Goal: Task Accomplishment & Management: Manage account settings

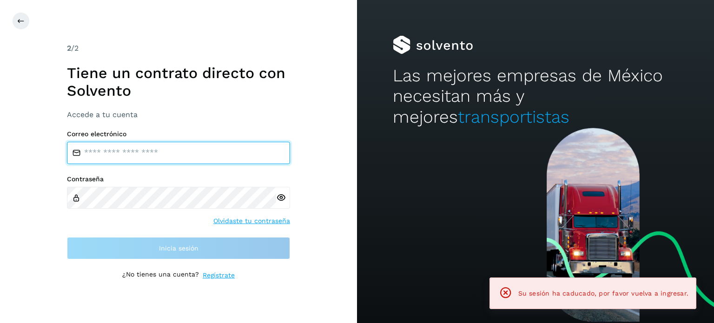
type input "**********"
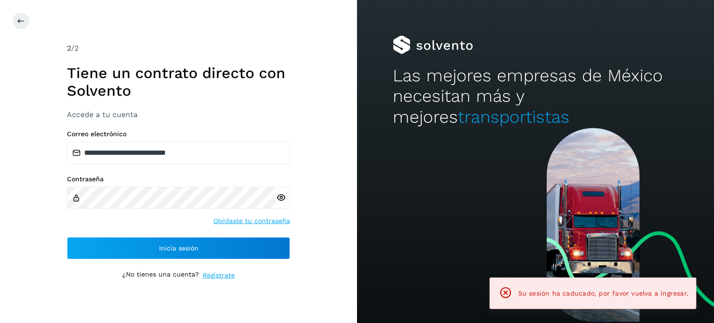
click at [154, 220] on div "Contraseña Olvidaste tu contraseña" at bounding box center [178, 200] width 223 height 51
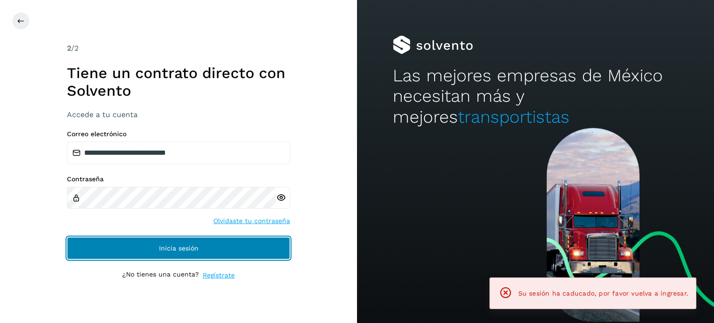
click at [151, 245] on button "Inicia sesión" at bounding box center [178, 248] width 223 height 22
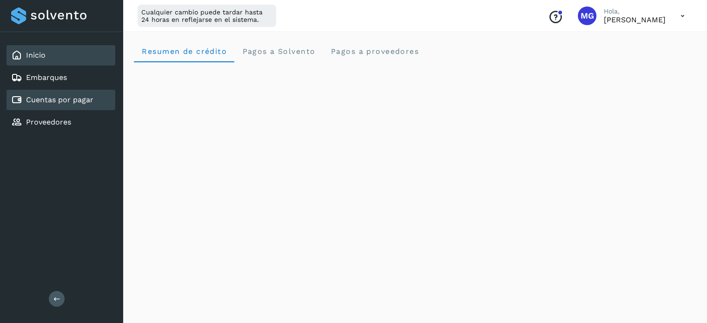
click at [55, 101] on link "Cuentas por pagar" at bounding box center [59, 99] width 67 height 9
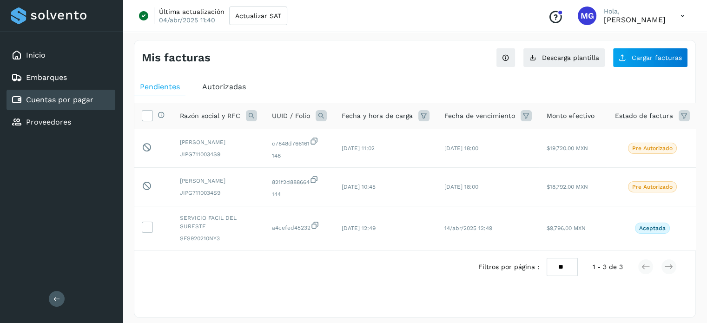
click at [233, 85] on span "Autorizadas" at bounding box center [224, 86] width 44 height 9
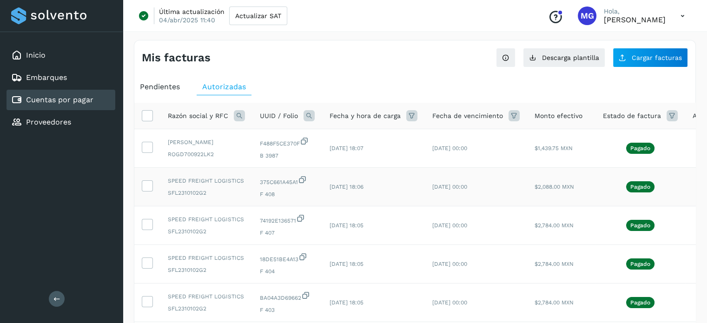
scroll to position [311, 0]
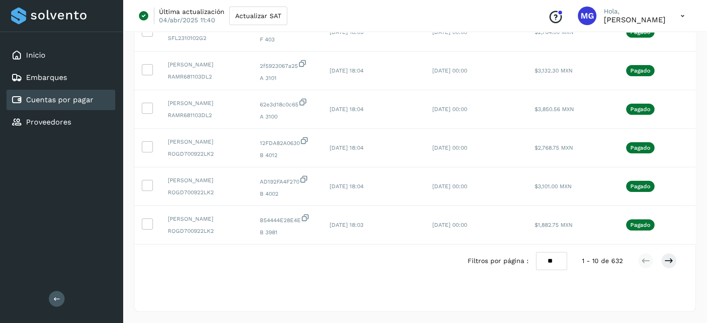
click at [553, 267] on select "** ** **" at bounding box center [551, 261] width 31 height 18
select select "**"
click at [536, 252] on select "** ** **" at bounding box center [551, 261] width 31 height 18
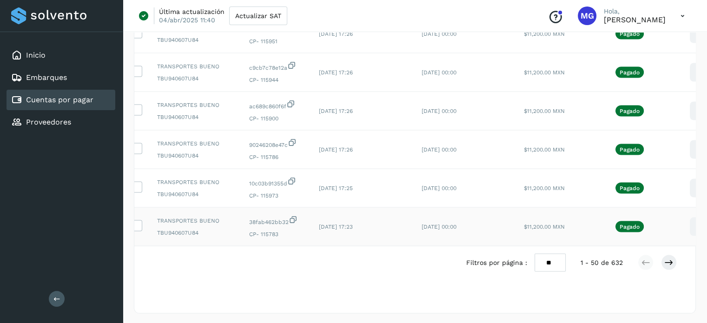
scroll to position [1847, 0]
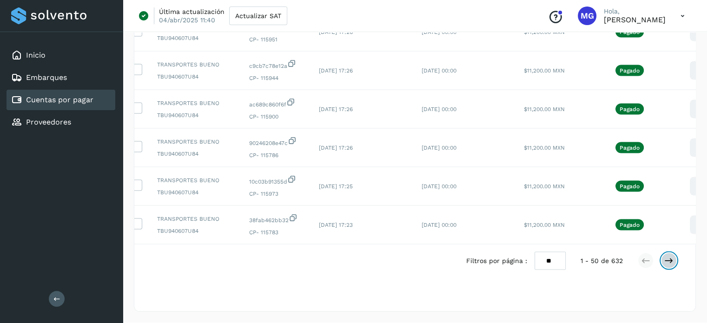
click at [664, 269] on button at bounding box center [669, 261] width 16 height 16
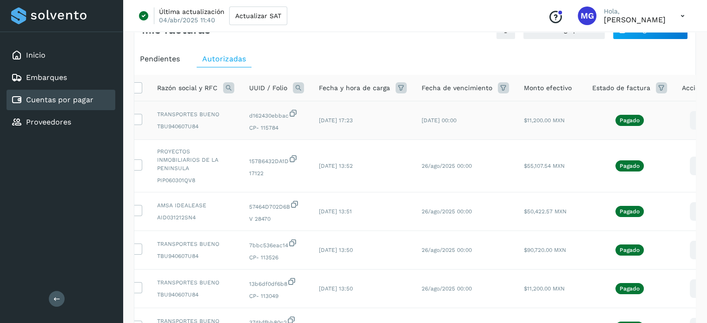
scroll to position [0, 0]
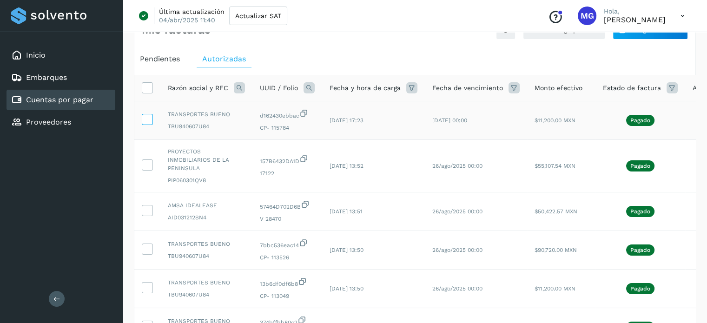
click at [150, 115] on icon at bounding box center [147, 119] width 10 height 10
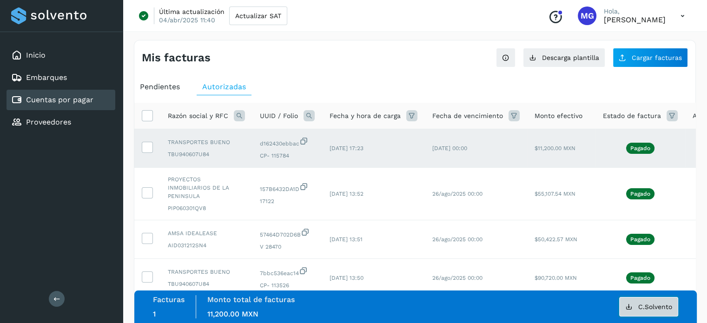
click at [660, 309] on span "C.Solvento" at bounding box center [656, 307] width 34 height 7
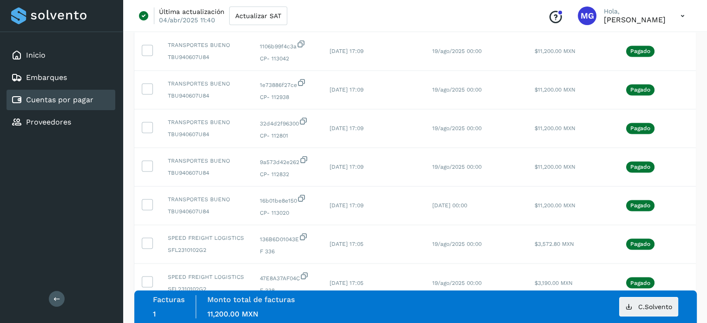
scroll to position [1880, 0]
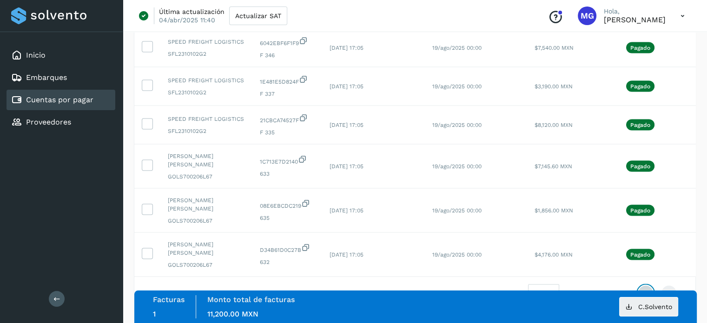
click at [647, 289] on icon at bounding box center [645, 293] width 9 height 9
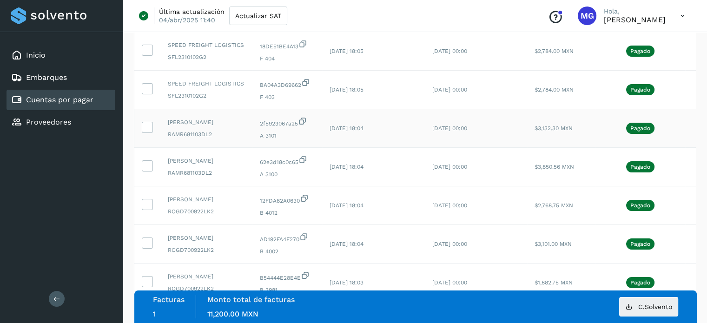
scroll to position [0, 0]
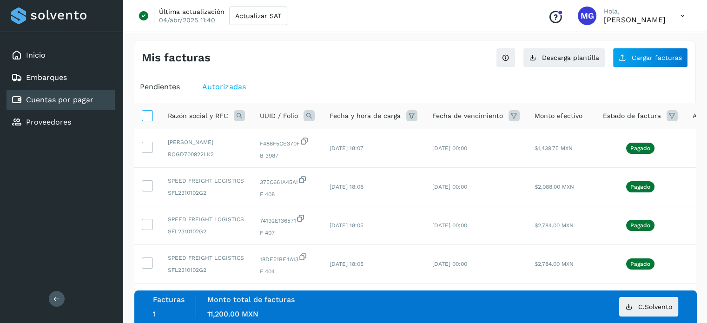
click at [149, 116] on icon at bounding box center [147, 115] width 10 height 10
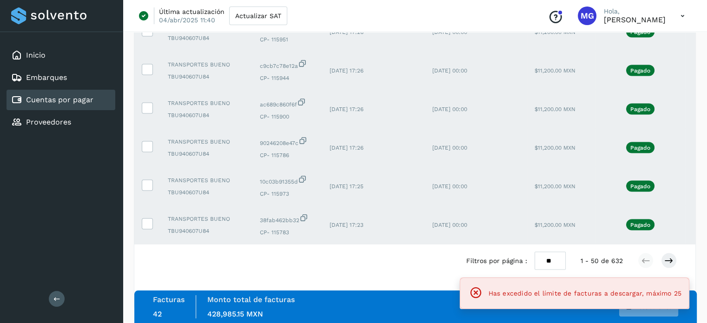
scroll to position [1863, 0]
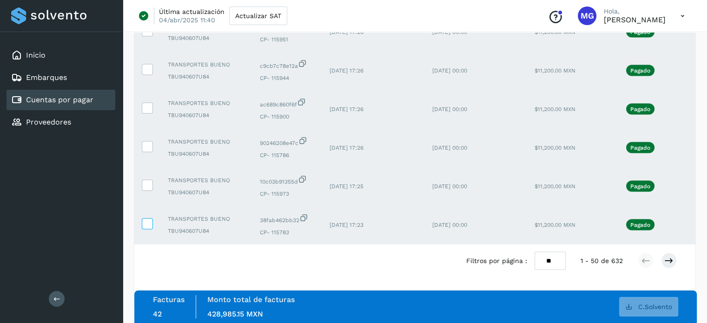
click at [151, 219] on icon at bounding box center [147, 224] width 10 height 10
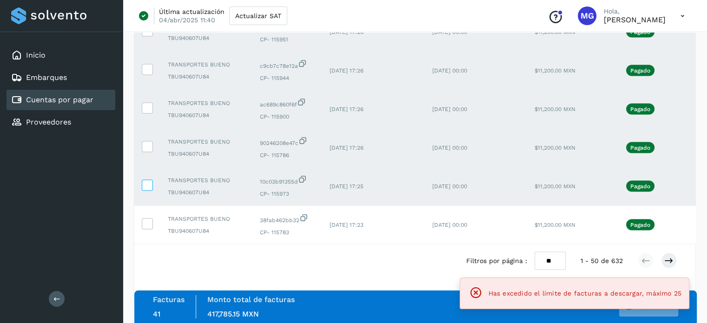
click at [151, 180] on icon at bounding box center [147, 185] width 10 height 10
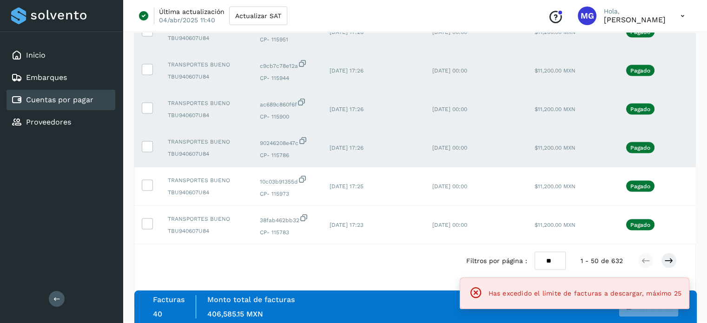
click at [147, 133] on td at bounding box center [147, 148] width 26 height 39
click at [147, 141] on icon at bounding box center [147, 146] width 10 height 10
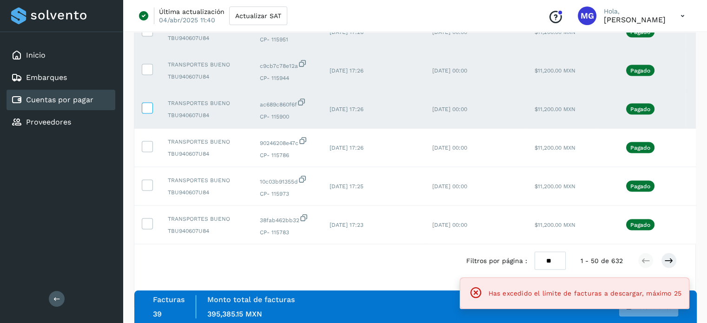
click at [147, 104] on icon at bounding box center [147, 108] width 10 height 10
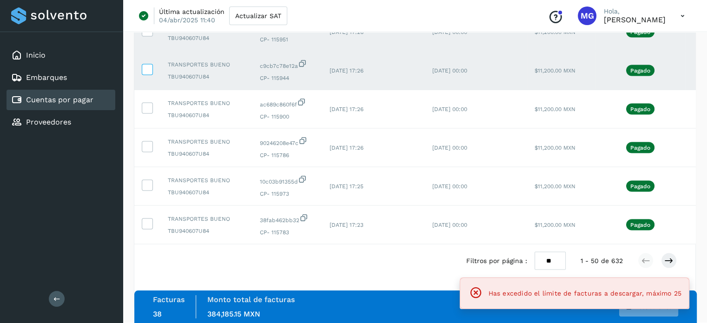
click at [151, 65] on icon at bounding box center [147, 69] width 10 height 10
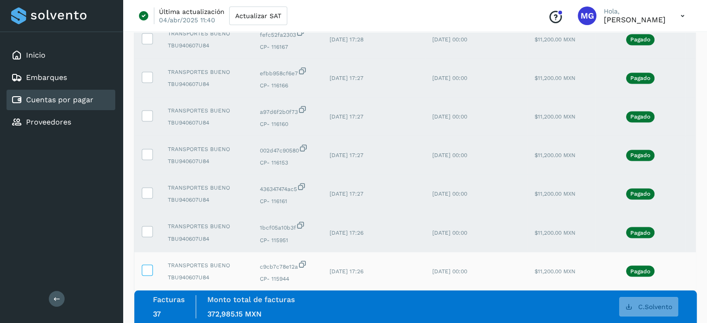
scroll to position [1636, 0]
click at [149, 236] on icon at bounding box center [147, 231] width 10 height 10
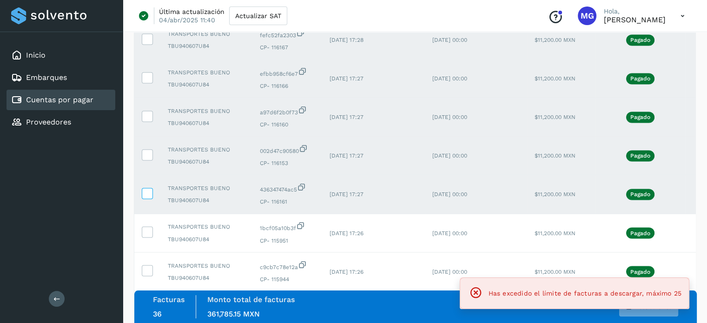
click at [150, 198] on icon at bounding box center [147, 193] width 10 height 10
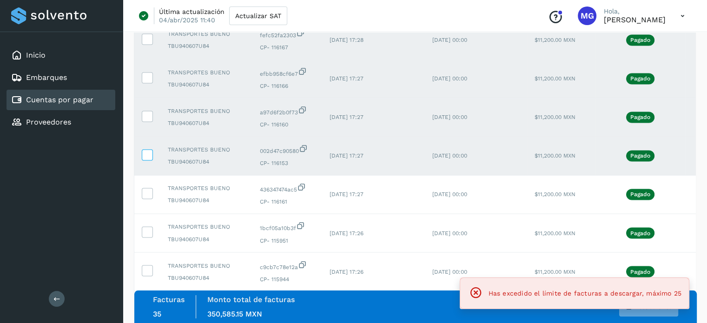
click at [150, 159] on icon at bounding box center [147, 154] width 10 height 10
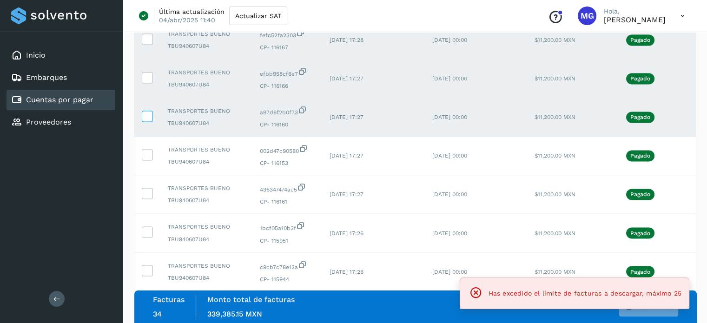
click at [149, 120] on icon at bounding box center [147, 116] width 10 height 10
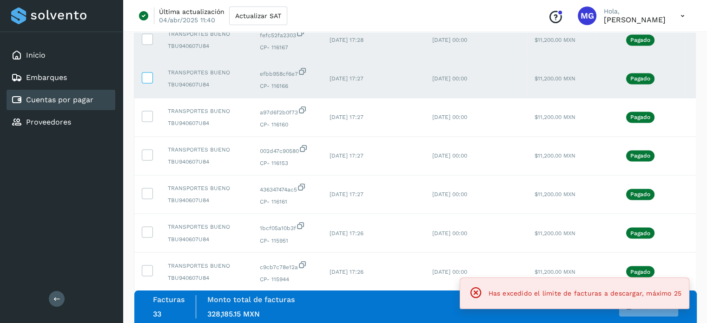
click at [148, 83] on label at bounding box center [147, 77] width 11 height 11
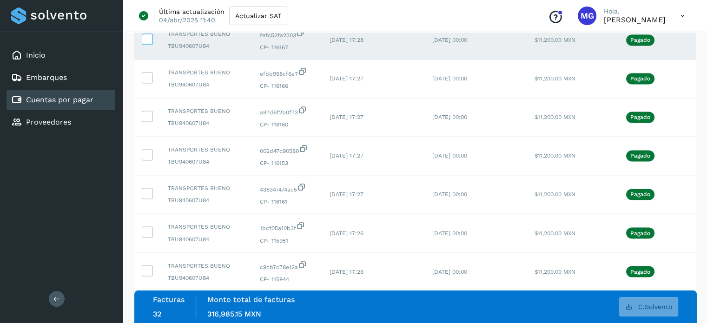
click at [149, 43] on icon at bounding box center [147, 38] width 10 height 10
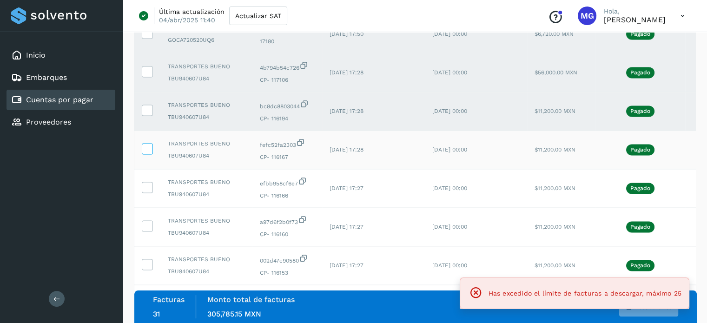
scroll to position [1518, 0]
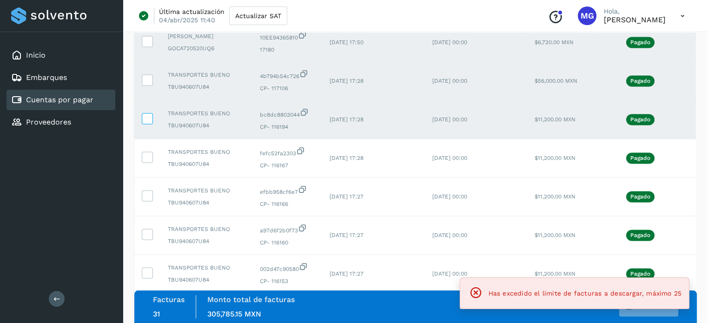
click at [147, 123] on icon at bounding box center [147, 118] width 10 height 10
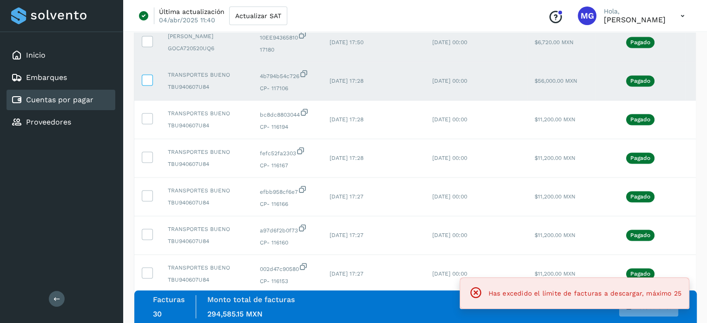
click at [151, 84] on icon at bounding box center [147, 79] width 10 height 10
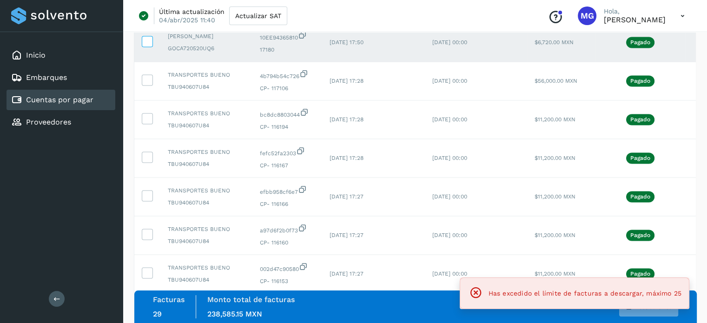
click at [149, 47] on span at bounding box center [147, 43] width 10 height 7
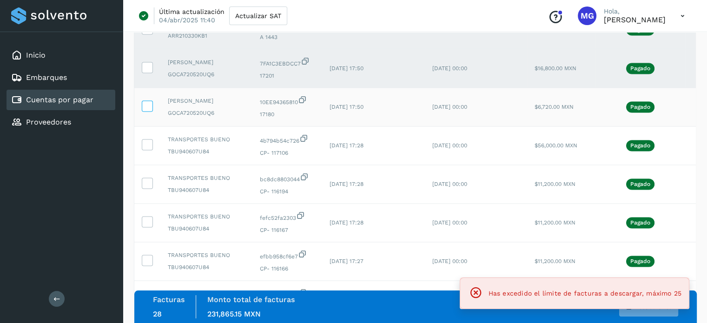
scroll to position [1404, 0]
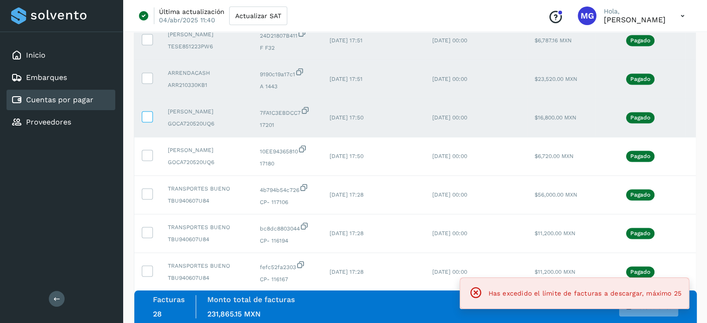
click at [150, 121] on icon at bounding box center [147, 116] width 10 height 10
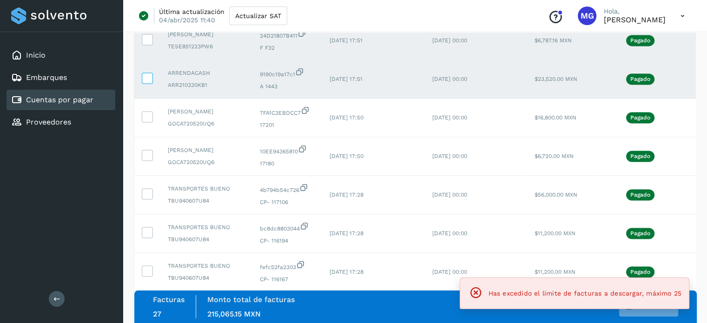
click at [147, 82] on icon at bounding box center [147, 78] width 10 height 10
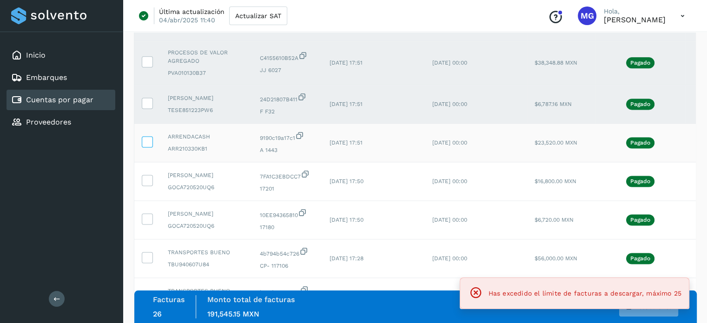
scroll to position [1340, 0]
click at [146, 108] on icon at bounding box center [147, 103] width 10 height 10
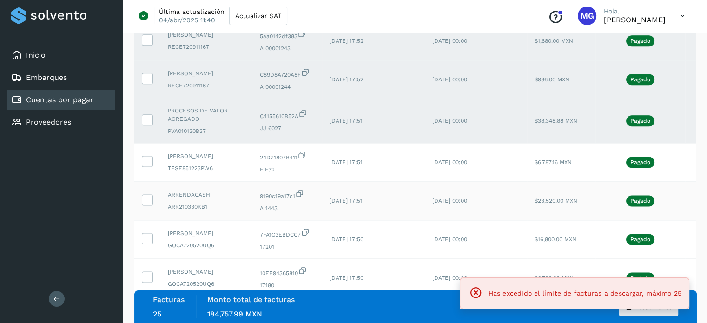
scroll to position [1282, 0]
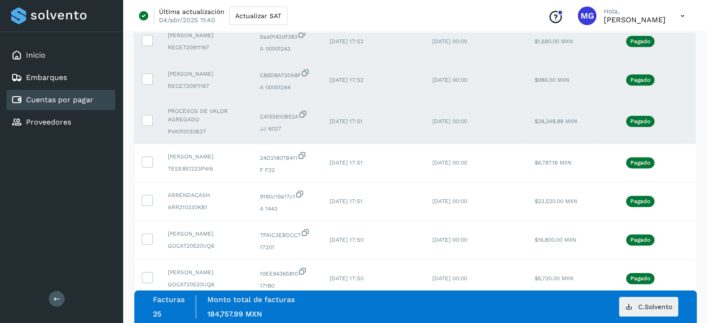
click at [151, 144] on td at bounding box center [147, 122] width 26 height 44
click at [148, 125] on icon at bounding box center [147, 120] width 10 height 10
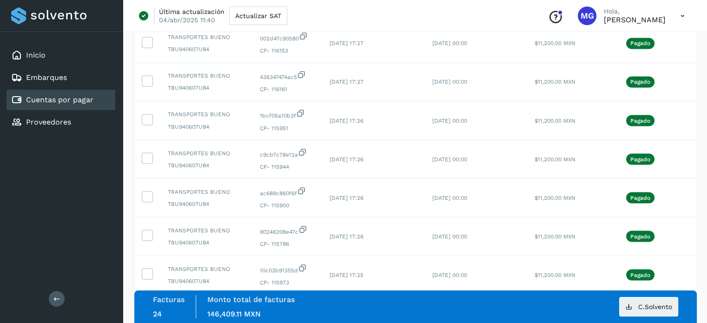
scroll to position [1863, 0]
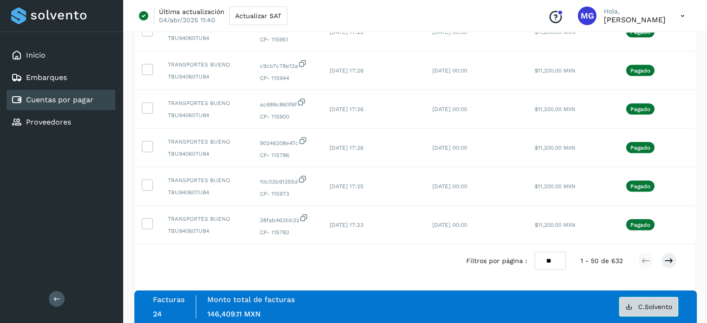
click at [639, 306] on span "C.Solvento" at bounding box center [656, 307] width 34 height 7
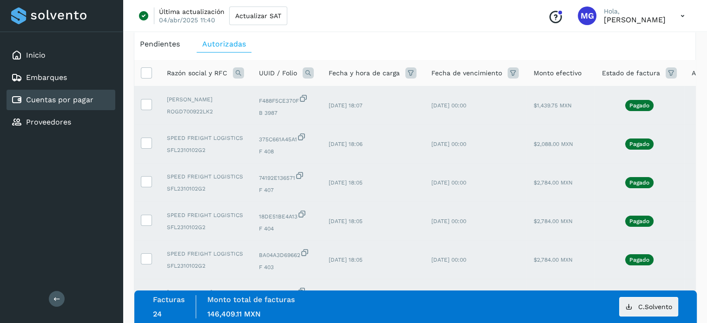
scroll to position [0, 0]
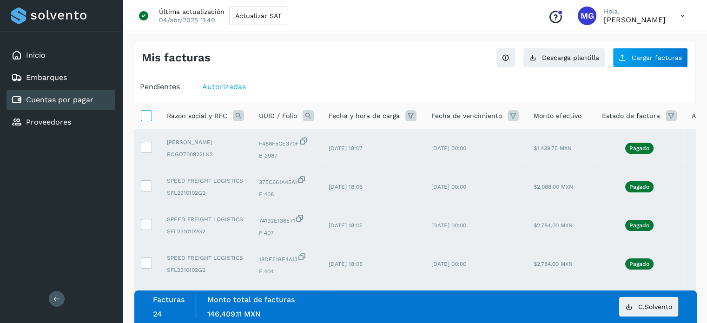
click at [147, 114] on icon at bounding box center [146, 115] width 10 height 10
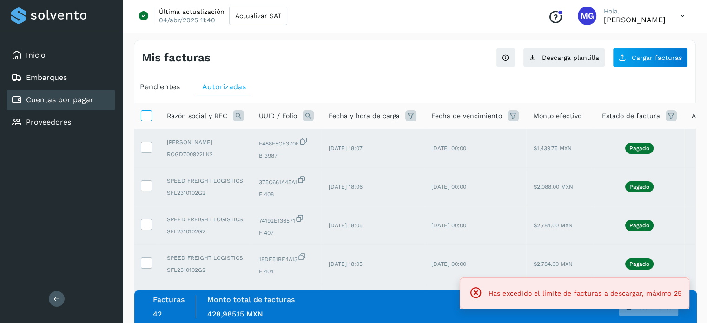
click at [147, 114] on icon at bounding box center [146, 115] width 10 height 10
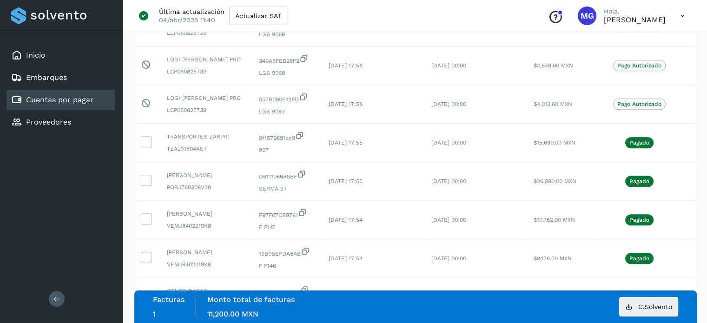
scroll to position [872, 0]
